Goal: Task Accomplishment & Management: Use online tool/utility

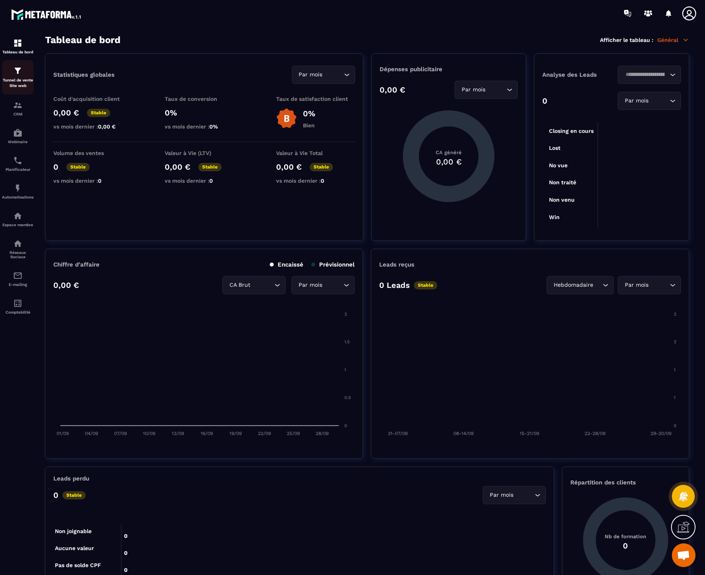
click at [24, 74] on div "Tunnel de vente Site web" at bounding box center [18, 77] width 32 height 23
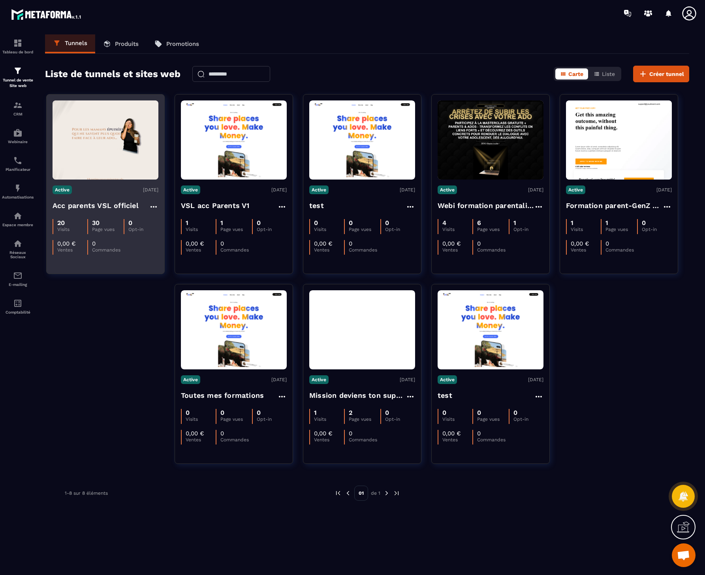
click at [133, 205] on h4 "Acc parents VSL officiel" at bounding box center [96, 205] width 86 height 11
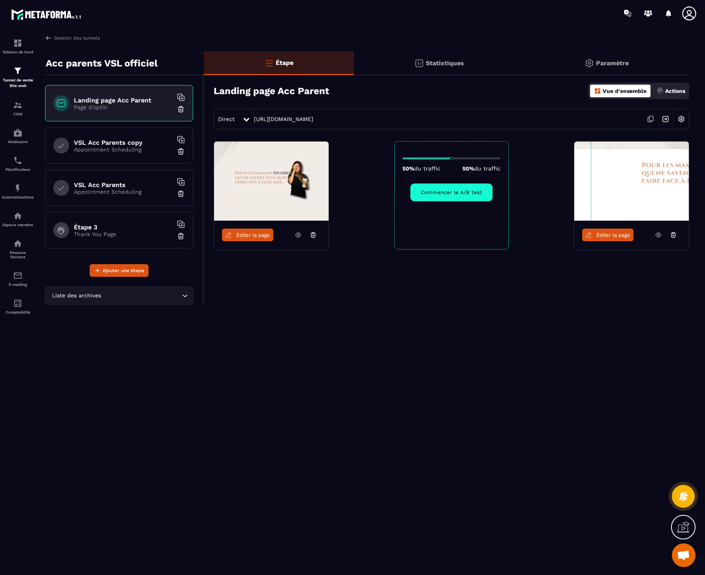
click at [244, 236] on span "Éditer la page" at bounding box center [253, 235] width 34 height 6
